Goal: Information Seeking & Learning: Learn about a topic

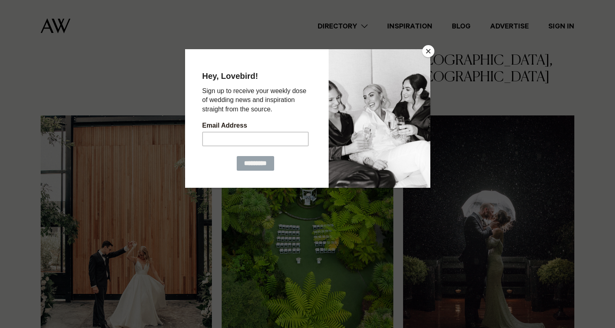
scroll to position [808, 0]
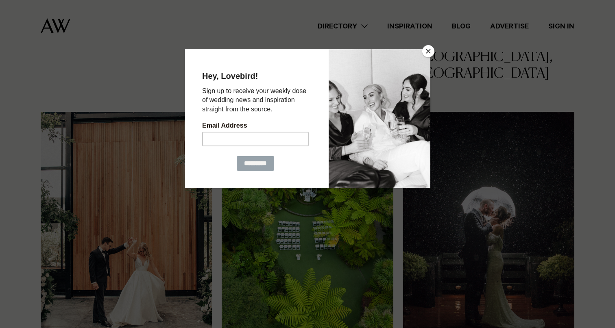
click at [427, 52] on button "Close" at bounding box center [428, 51] width 12 height 12
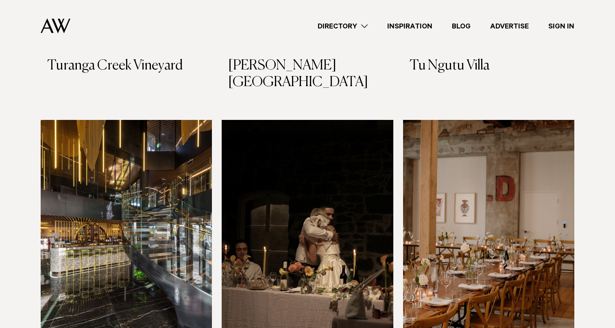
scroll to position [4267, 0]
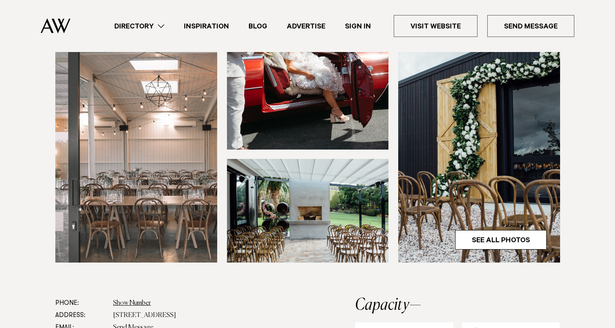
scroll to position [246, 0]
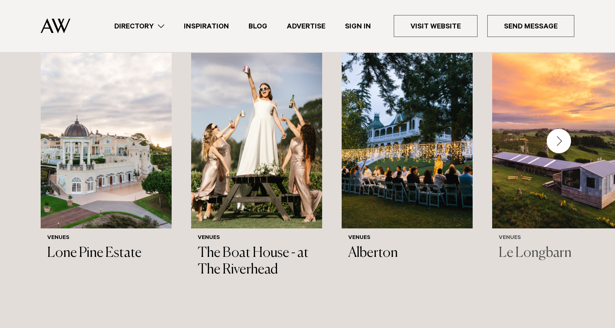
scroll to position [961, 0]
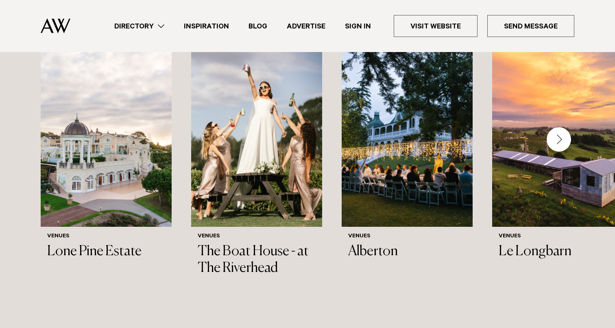
click at [555, 133] on div "Next slide" at bounding box center [559, 139] width 24 height 24
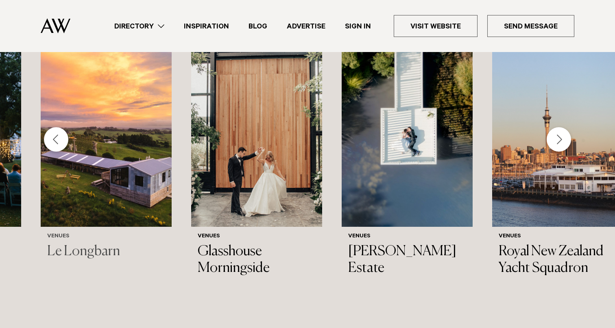
click at [566, 131] on div "Next slide" at bounding box center [559, 139] width 24 height 24
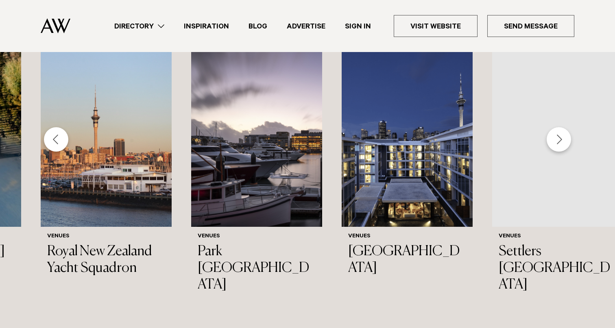
click at [564, 132] on div "Next slide" at bounding box center [559, 139] width 24 height 24
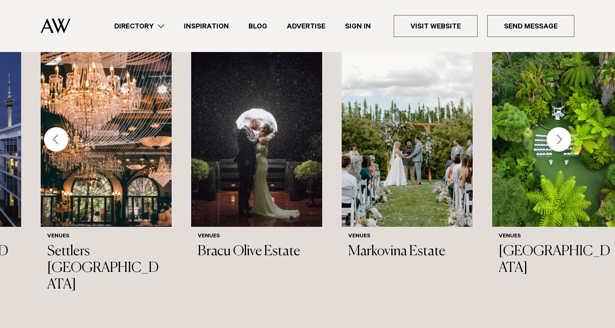
click at [564, 132] on div "Next slide" at bounding box center [559, 139] width 24 height 24
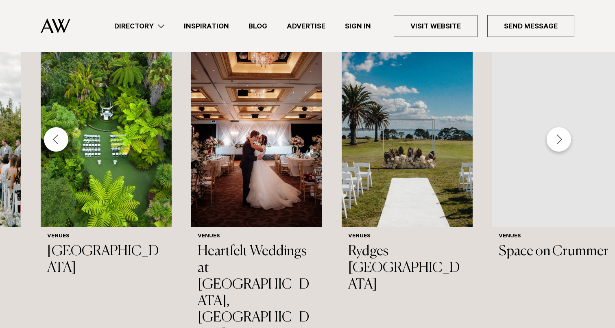
click at [564, 132] on div "Next slide" at bounding box center [559, 139] width 24 height 24
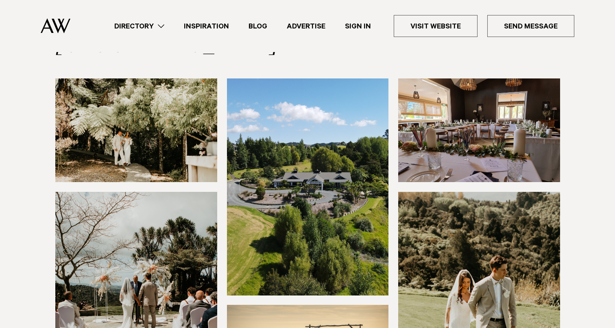
scroll to position [98, 0]
click at [422, 128] on img at bounding box center [479, 130] width 162 height 104
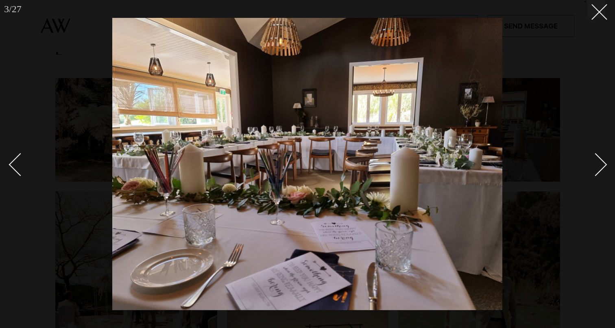
click at [600, 169] on div "Next slide" at bounding box center [595, 164] width 23 height 23
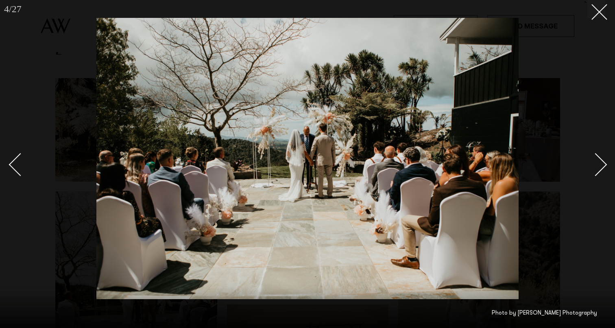
click at [600, 168] on div "Next slide" at bounding box center [595, 164] width 23 height 23
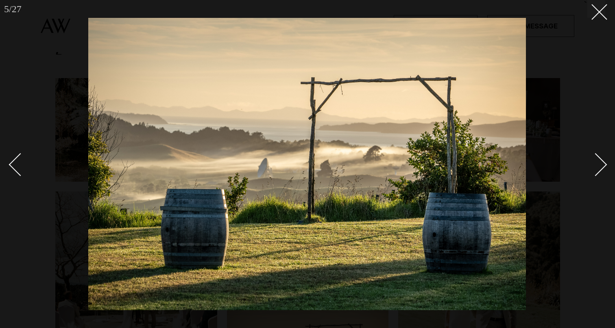
click at [600, 168] on div "Next slide" at bounding box center [595, 164] width 23 height 23
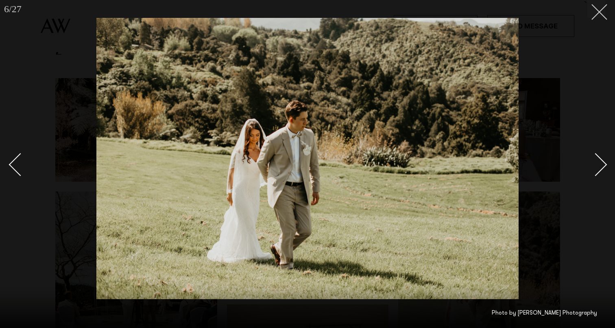
click at [600, 16] on button at bounding box center [596, 9] width 18 height 18
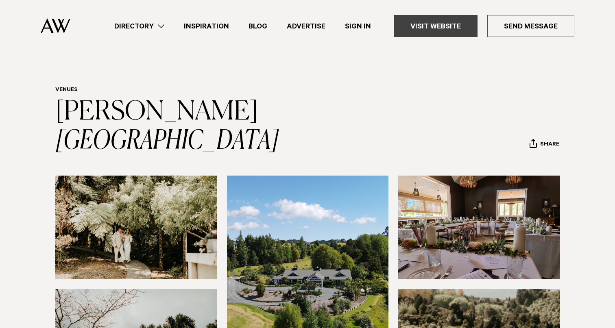
click at [446, 26] on link "Visit Website" at bounding box center [436, 26] width 84 height 22
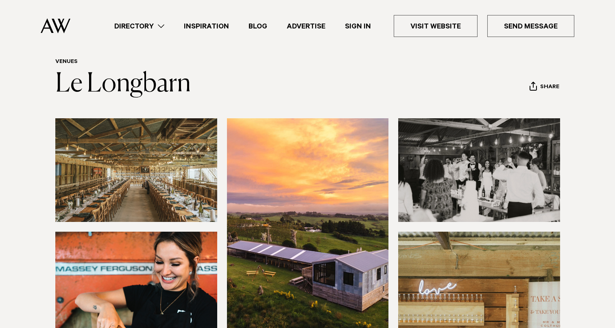
scroll to position [31, 0]
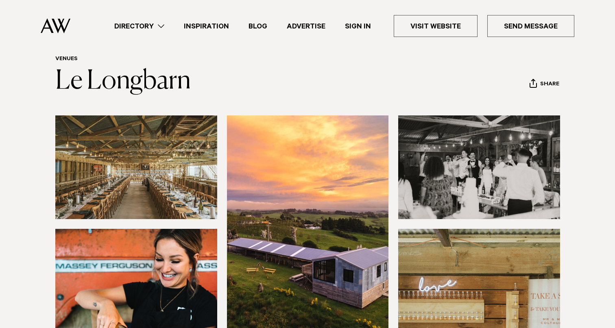
click at [148, 170] on img at bounding box center [136, 168] width 162 height 104
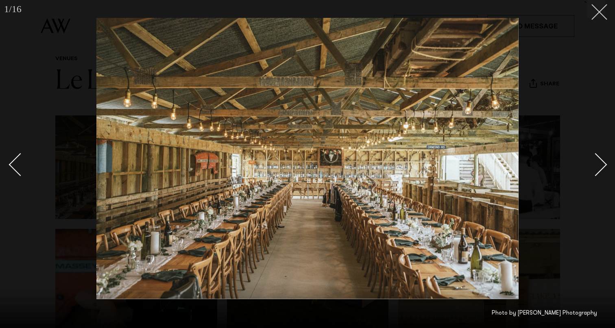
click at [604, 17] on button at bounding box center [596, 9] width 18 height 18
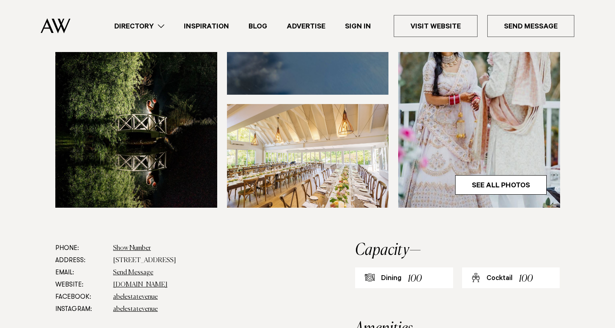
scroll to position [269, 0]
click at [340, 157] on img at bounding box center [308, 156] width 162 height 104
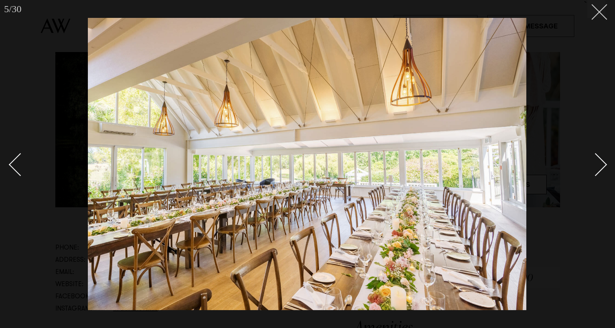
click at [602, 15] on line at bounding box center [599, 11] width 15 height 15
